Goal: Information Seeking & Learning: Learn about a topic

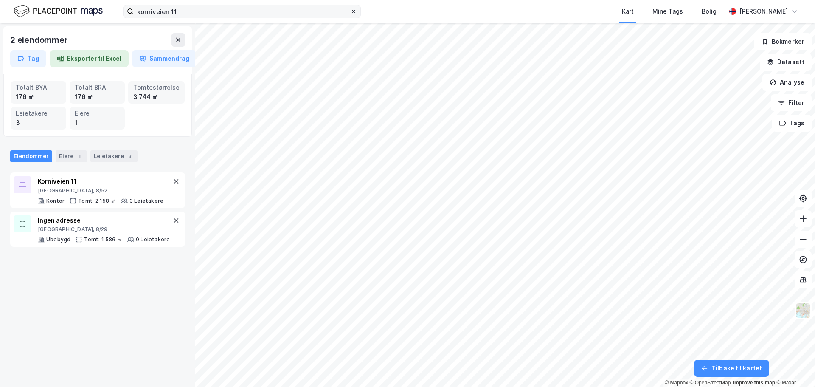
click at [351, 13] on icon at bounding box center [353, 11] width 5 height 5
click at [350, 13] on input "korniveien 11" at bounding box center [242, 11] width 216 height 13
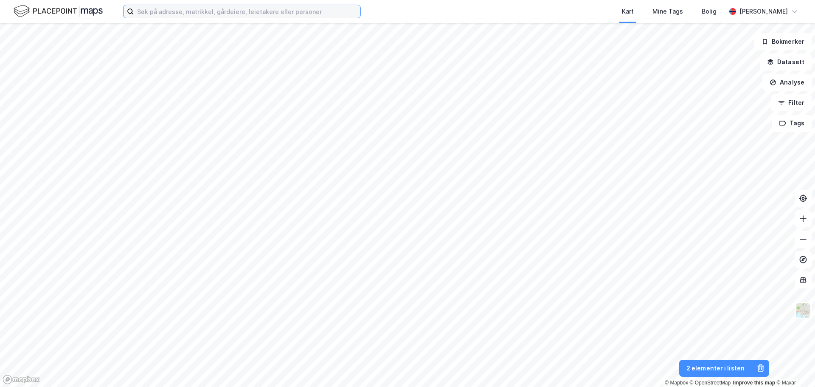
click at [264, 11] on input at bounding box center [247, 11] width 227 height 13
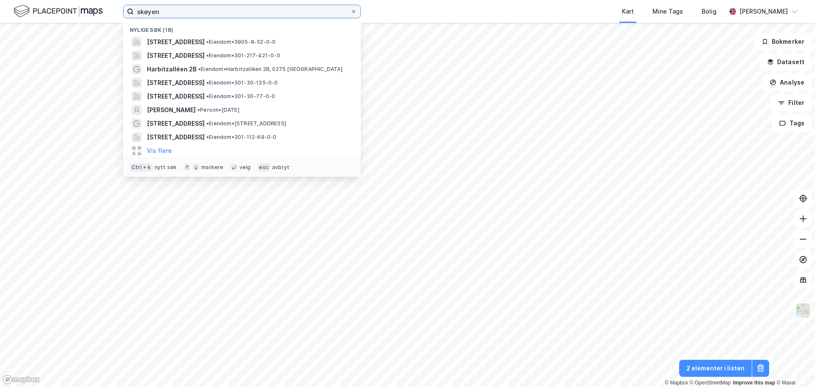
type input "skøyen"
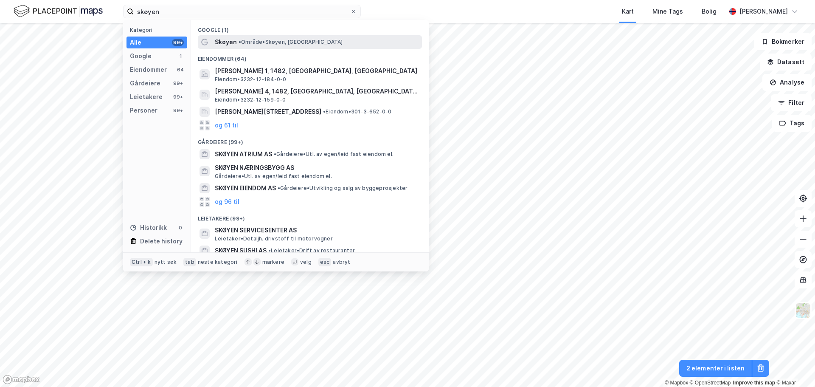
click at [243, 39] on span "• Område • [GEOGRAPHIC_DATA], [GEOGRAPHIC_DATA]" at bounding box center [290, 42] width 104 height 7
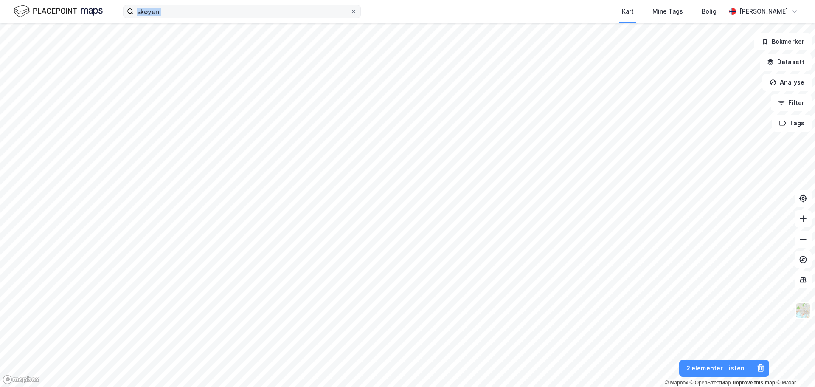
drag, startPoint x: 351, startPoint y: 7, endPoint x: 356, endPoint y: 16, distance: 10.1
click at [351, 7] on label "skøyen" at bounding box center [242, 12] width 238 height 14
click at [788, 89] on button "Analyse" at bounding box center [786, 82] width 49 height 17
click at [759, 365] on icon at bounding box center [760, 368] width 8 height 8
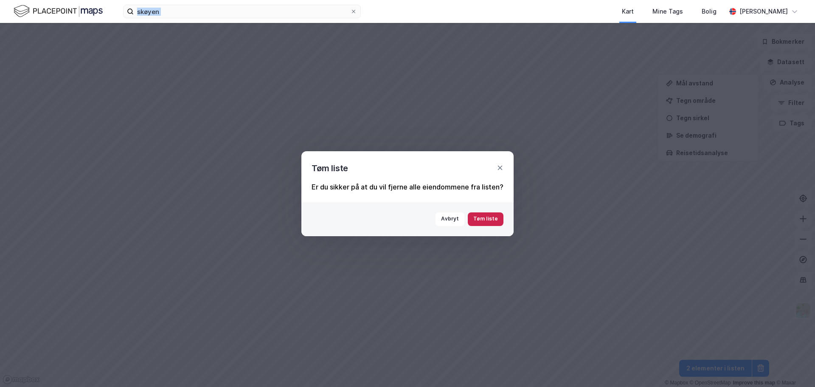
click at [493, 218] on button "Tøm liste" at bounding box center [486, 219] width 36 height 14
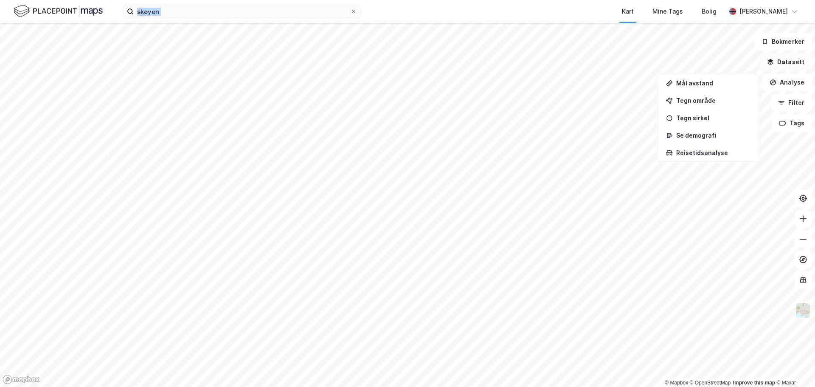
click at [786, 63] on button "Datasett" at bounding box center [786, 61] width 52 height 17
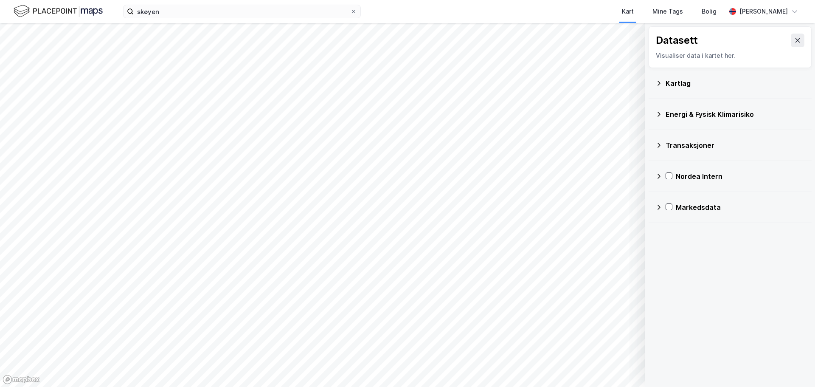
click at [695, 78] on div "Kartlag" at bounding box center [734, 83] width 139 height 10
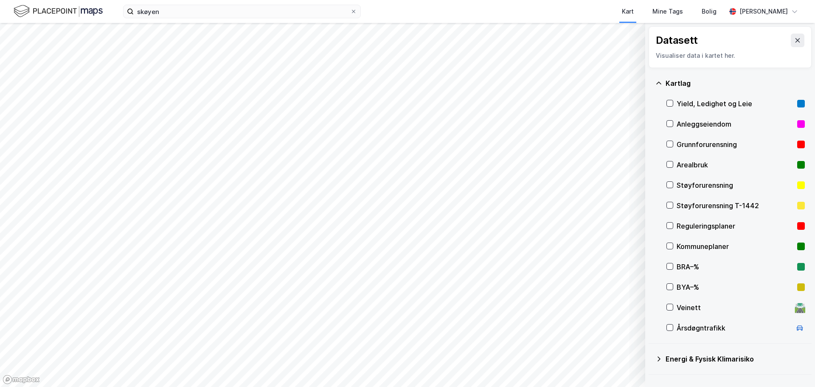
click at [702, 226] on div "Reguleringsplaner" at bounding box center [734, 226] width 117 height 10
drag, startPoint x: 673, startPoint y: 228, endPoint x: 671, endPoint y: 234, distance: 6.2
click at [672, 228] on div "Reguleringsplaner" at bounding box center [735, 226] width 138 height 20
click at [669, 244] on icon at bounding box center [670, 246] width 6 height 6
click at [608, 364] on button "Vis" at bounding box center [601, 365] width 70 height 14
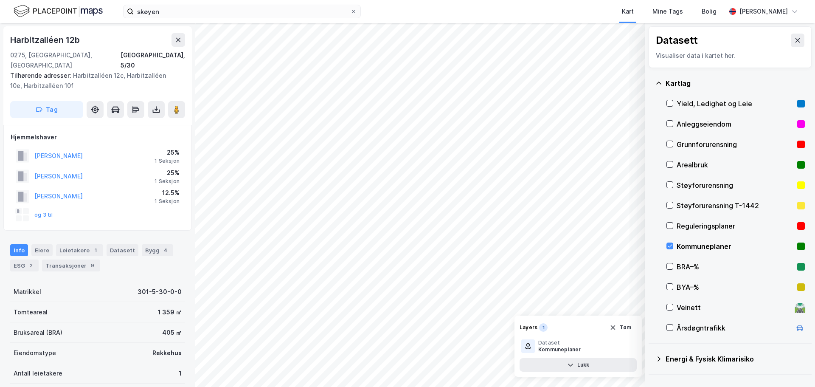
scroll to position [181, 0]
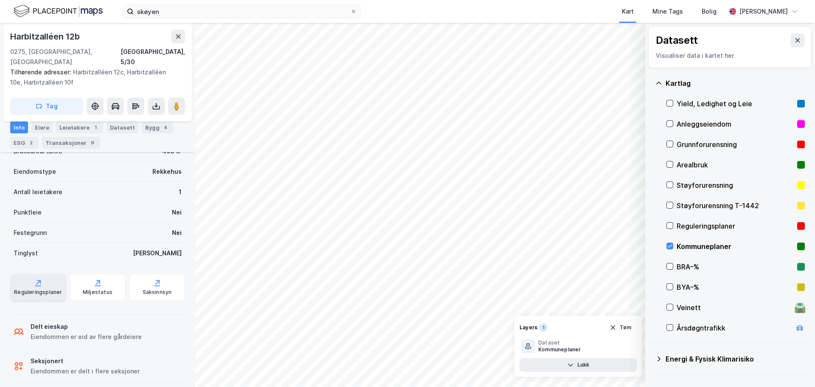
click at [37, 285] on icon at bounding box center [38, 285] width 6 height 1
